Goal: Browse casually: Explore the website without a specific task or goal

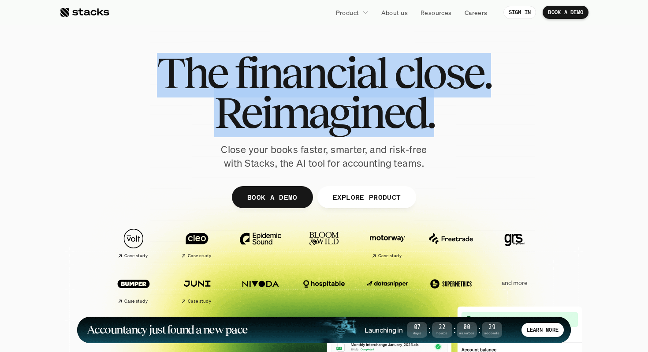
drag, startPoint x: 493, startPoint y: 140, endPoint x: 425, endPoint y: 33, distance: 127.3
click at [425, 33] on div "The financial close. Reimagined. Close your books faster, smarter, and risk-fre…" at bounding box center [324, 216] width 529 height 397
click at [425, 33] on div at bounding box center [324, 216] width 529 height 397
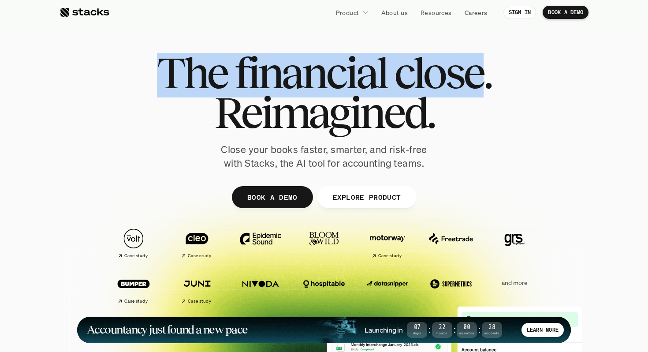
drag, startPoint x: 425, startPoint y: 33, endPoint x: 455, endPoint y: 102, distance: 75.9
click at [451, 96] on div "The financial close. Reimagined. Close your books faster, smarter, and risk-fre…" at bounding box center [324, 216] width 529 height 397
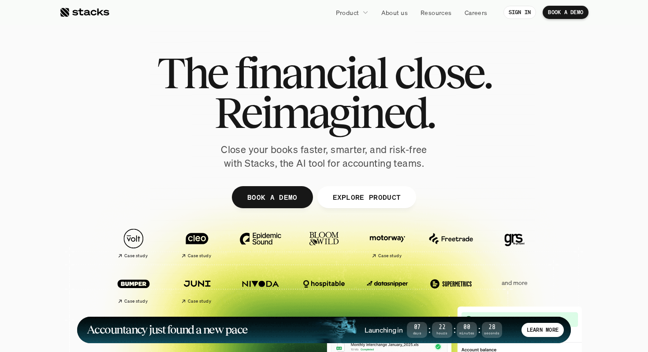
click at [458, 105] on h1 "Reimagined." at bounding box center [324, 113] width 334 height 40
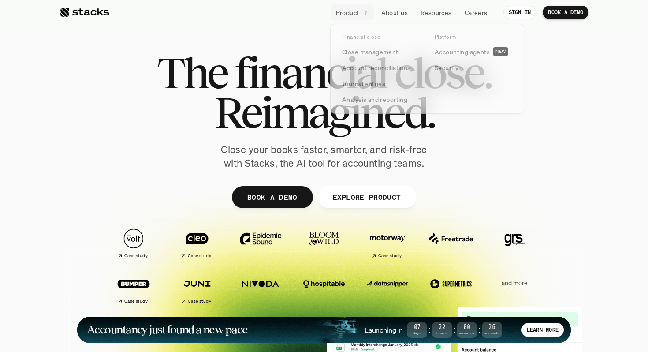
click at [294, 78] on span "financial" at bounding box center [311, 73] width 152 height 40
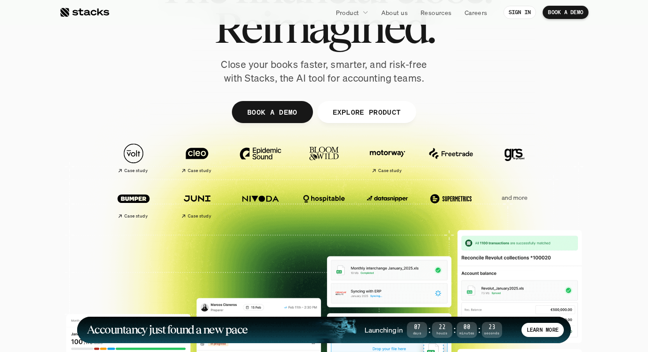
scroll to position [86, 0]
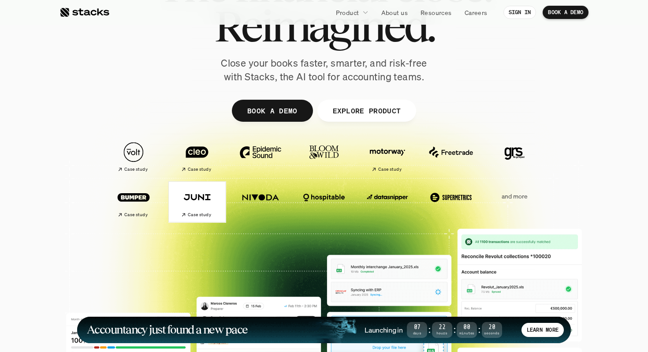
drag, startPoint x: 105, startPoint y: 133, endPoint x: 215, endPoint y: 232, distance: 148.7
click at [215, 232] on div at bounding box center [324, 129] width 529 height 397
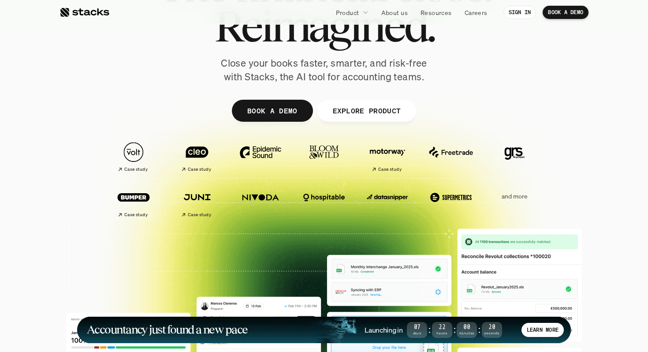
click at [52, 136] on div at bounding box center [324, 187] width 648 height 282
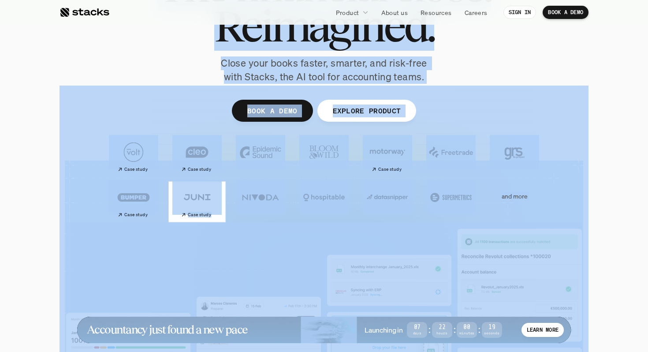
drag, startPoint x: 52, startPoint y: 136, endPoint x: 532, endPoint y: 194, distance: 482.5
click at [532, 194] on section "The financial close. Reimagined. Close your books faster, smarter, and risk-fre…" at bounding box center [324, 183] width 648 height 538
click at [602, 201] on div at bounding box center [324, 187] width 648 height 282
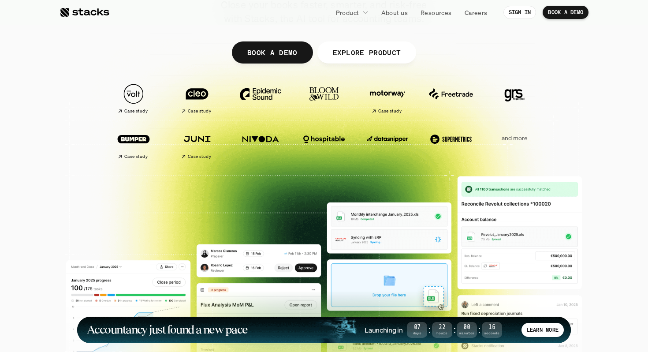
scroll to position [143, 0]
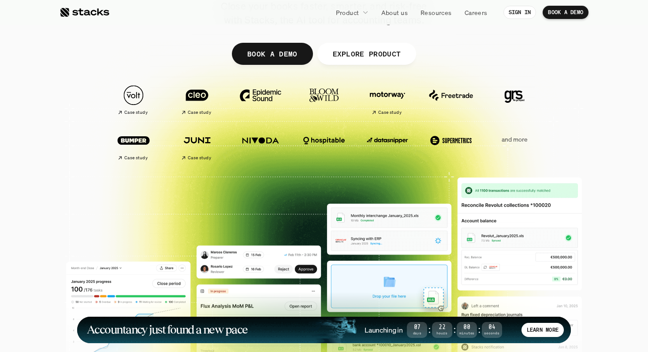
click at [575, 100] on div at bounding box center [324, 72] width 529 height 397
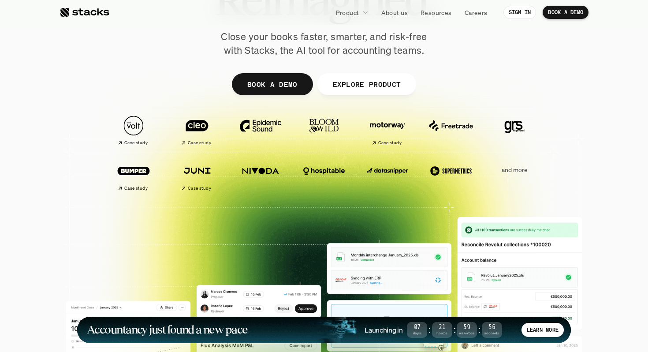
scroll to position [42, 0]
